Goal: Task Accomplishment & Management: Use online tool/utility

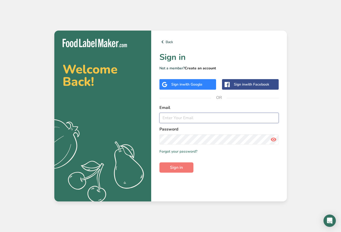
type input "[EMAIL_ADDRESS][DOMAIN_NAME]"
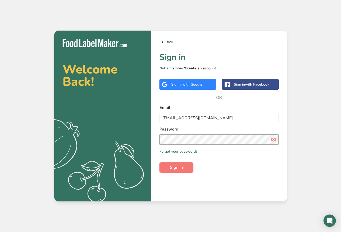
click at [176, 168] on button "Sign in" at bounding box center [176, 168] width 34 height 10
click at [177, 165] on span "Sign in" at bounding box center [176, 168] width 13 height 6
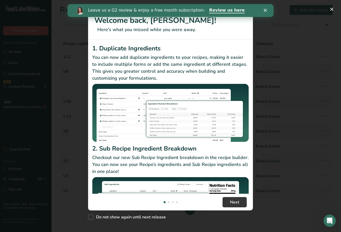
click at [131, 220] on div "Do not show again until next release" at bounding box center [170, 216] width 165 height 11
click at [133, 219] on span "Do not show again until next release" at bounding box center [129, 217] width 73 height 5
click at [91, 219] on input "Do not show again until next release" at bounding box center [89, 217] width 3 height 3
checkbox input "true"
click at [239, 201] on button "Next" at bounding box center [234, 202] width 24 height 10
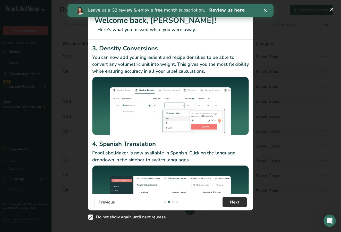
click at [239, 201] on button "Next" at bounding box center [234, 202] width 24 height 10
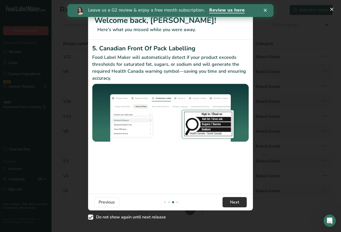
click at [239, 201] on button "Next" at bounding box center [234, 202] width 24 height 10
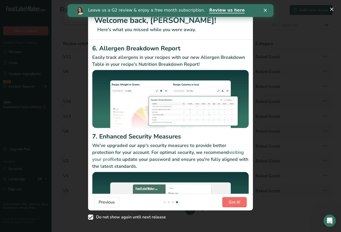
click at [239, 201] on span "Got it!" at bounding box center [235, 203] width 12 height 6
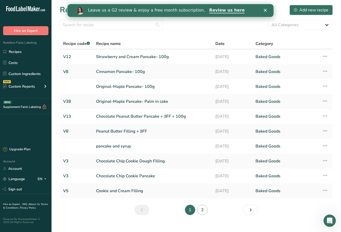
click at [202, 210] on link "2" at bounding box center [202, 210] width 10 height 10
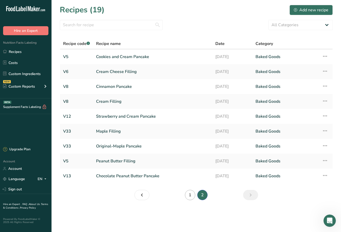
click at [190, 197] on link "1" at bounding box center [190, 195] width 10 height 10
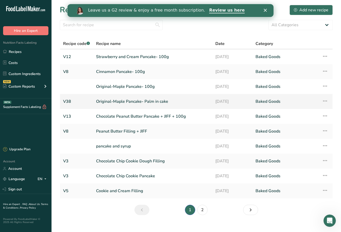
click at [120, 101] on link "Original-Maple Pancake- Palm in cake" at bounding box center [152, 101] width 113 height 11
click at [113, 87] on link "Original-Maple Pancake- 100g" at bounding box center [152, 86] width 113 height 11
